Goal: Complete application form

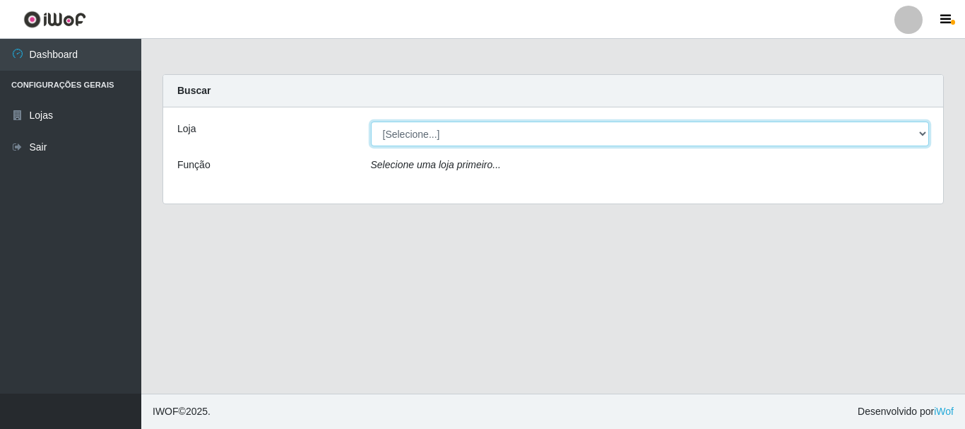
click at [492, 136] on select "[Selecione...] [GEOGRAPHIC_DATA] [GEOGRAPHIC_DATA]" at bounding box center [650, 133] width 559 height 25
click at [493, 138] on select "[Selecione...] [GEOGRAPHIC_DATA] [GEOGRAPHIC_DATA]" at bounding box center [650, 133] width 559 height 25
select select "64"
click at [371, 121] on select "[Selecione...] [GEOGRAPHIC_DATA] [GEOGRAPHIC_DATA]" at bounding box center [650, 133] width 559 height 25
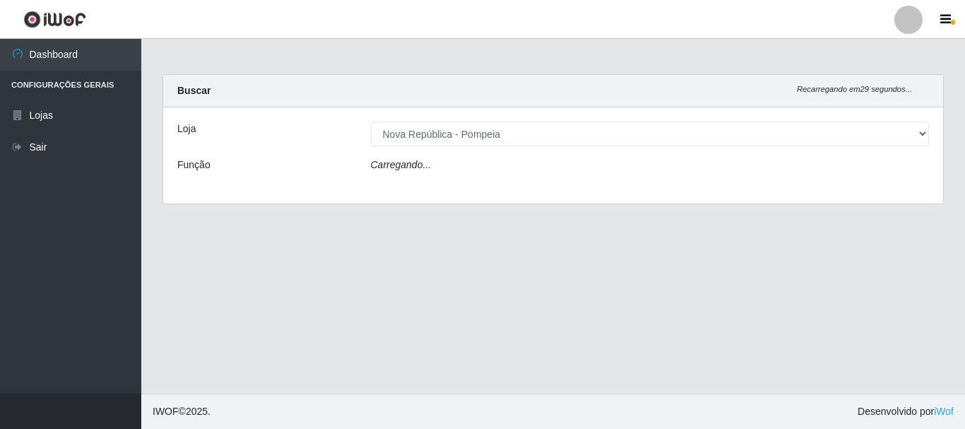
click at [487, 165] on div "Carregando..." at bounding box center [650, 168] width 580 height 20
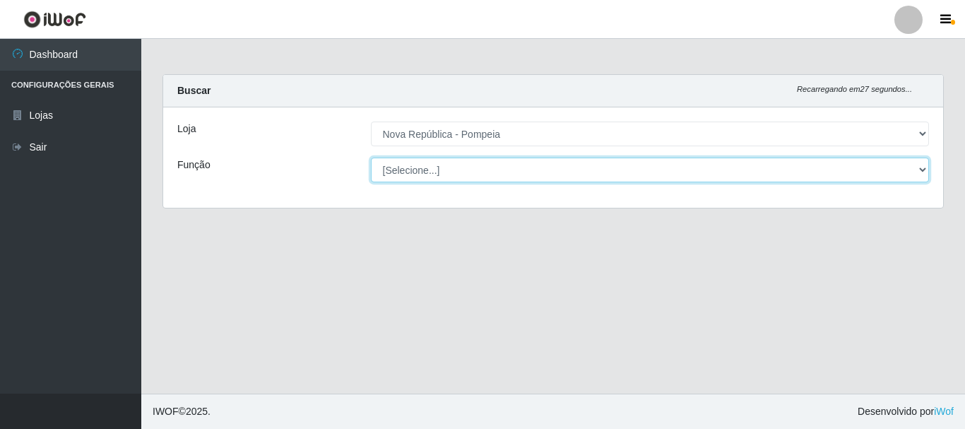
click at [487, 165] on select "[Selecione...] Balconista Operador de Caixa Recepcionista Repositor" at bounding box center [650, 170] width 559 height 25
select select "22"
click at [371, 158] on select "[Selecione...] Balconista Operador de Caixa Recepcionista Repositor" at bounding box center [650, 170] width 559 height 25
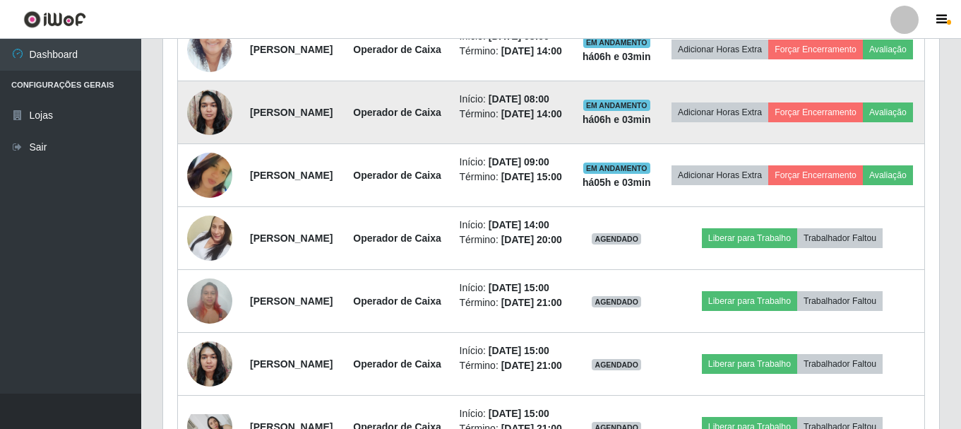
scroll to position [523, 0]
